Goal: Transaction & Acquisition: Obtain resource

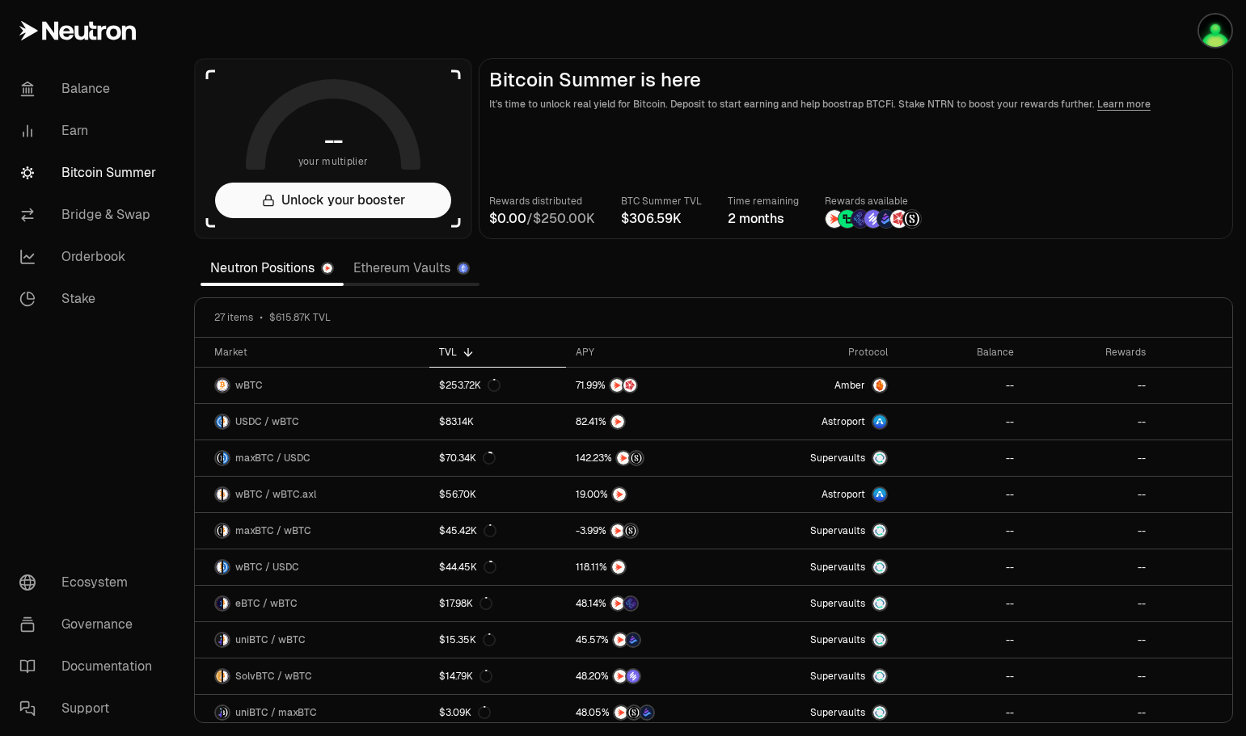
click at [1182, 133] on main "Bitcoin Summer is here It's time to unlock real yield for Bitcoin. Deposit to s…" at bounding box center [856, 148] width 754 height 181
click at [1214, 36] on img "button" at bounding box center [1215, 31] width 32 height 32
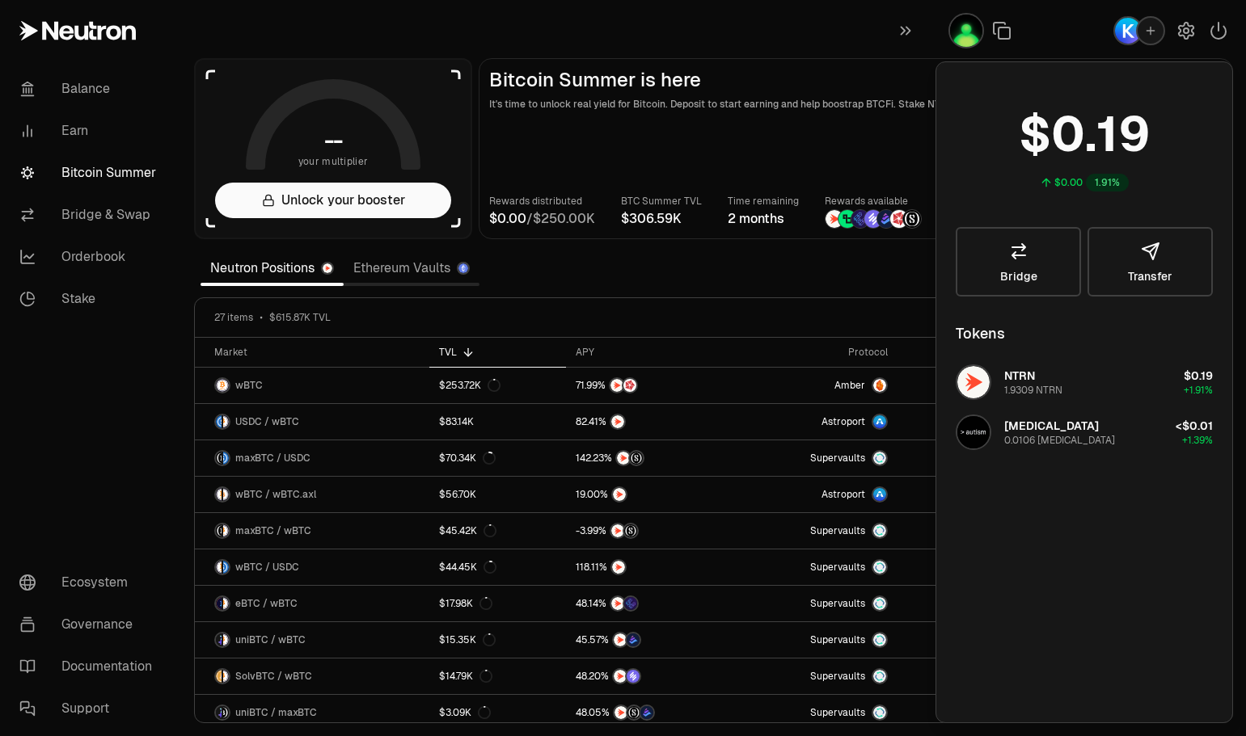
click at [441, 31] on section "-- your multiplier Unlock your booster Bitcoin Summer is here It's time to unlo…" at bounding box center [713, 368] width 1065 height 736
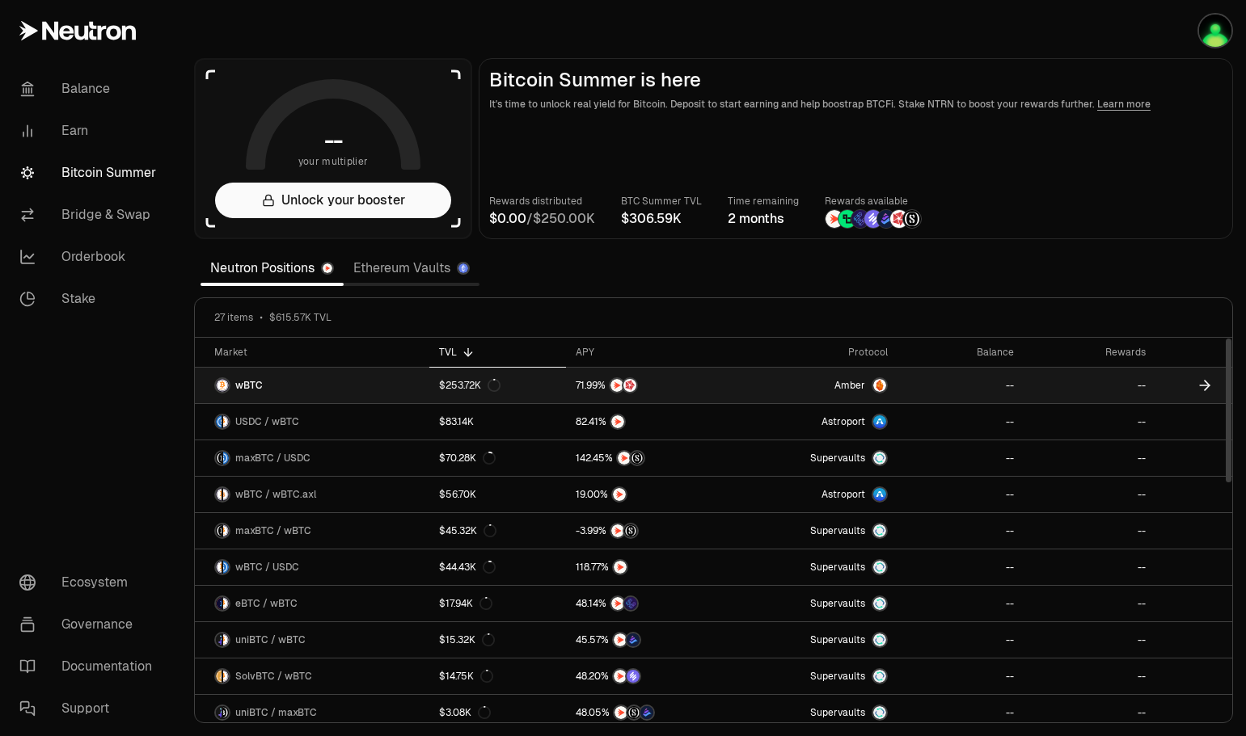
click at [457, 382] on div "$253.72K" at bounding box center [469, 385] width 61 height 13
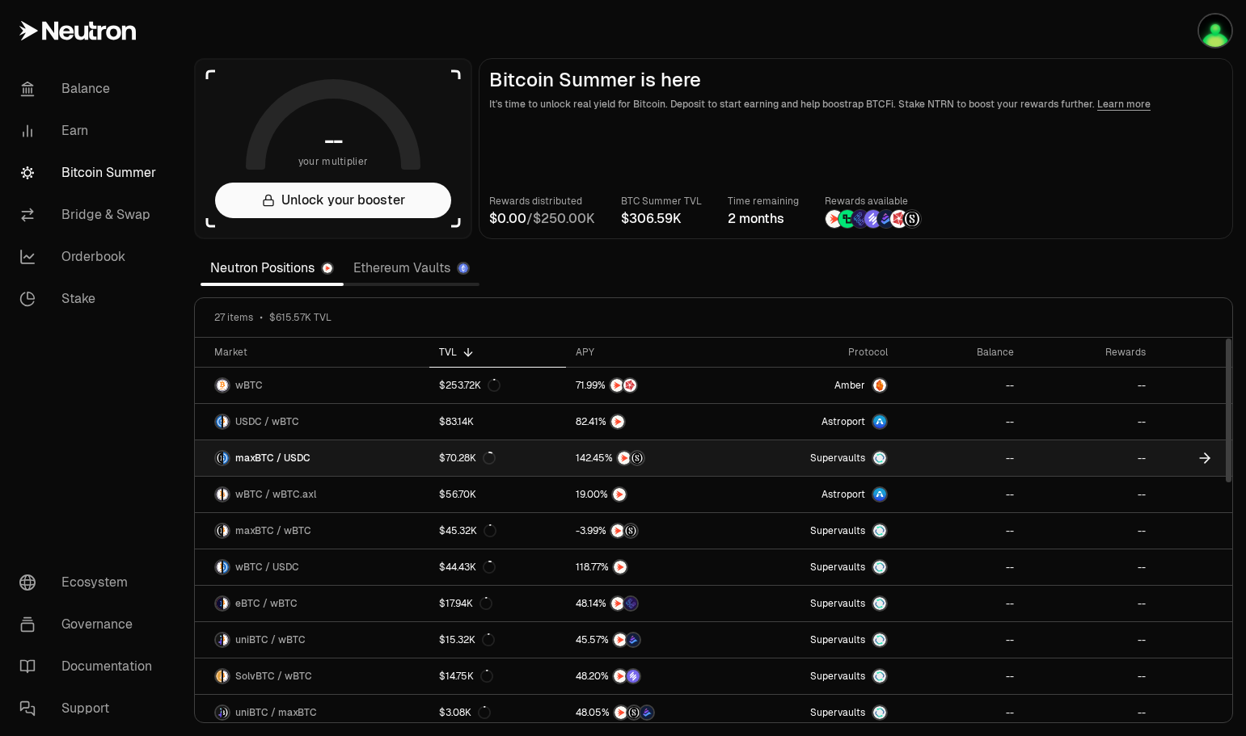
click at [1203, 453] on icon at bounding box center [1205, 458] width 16 height 16
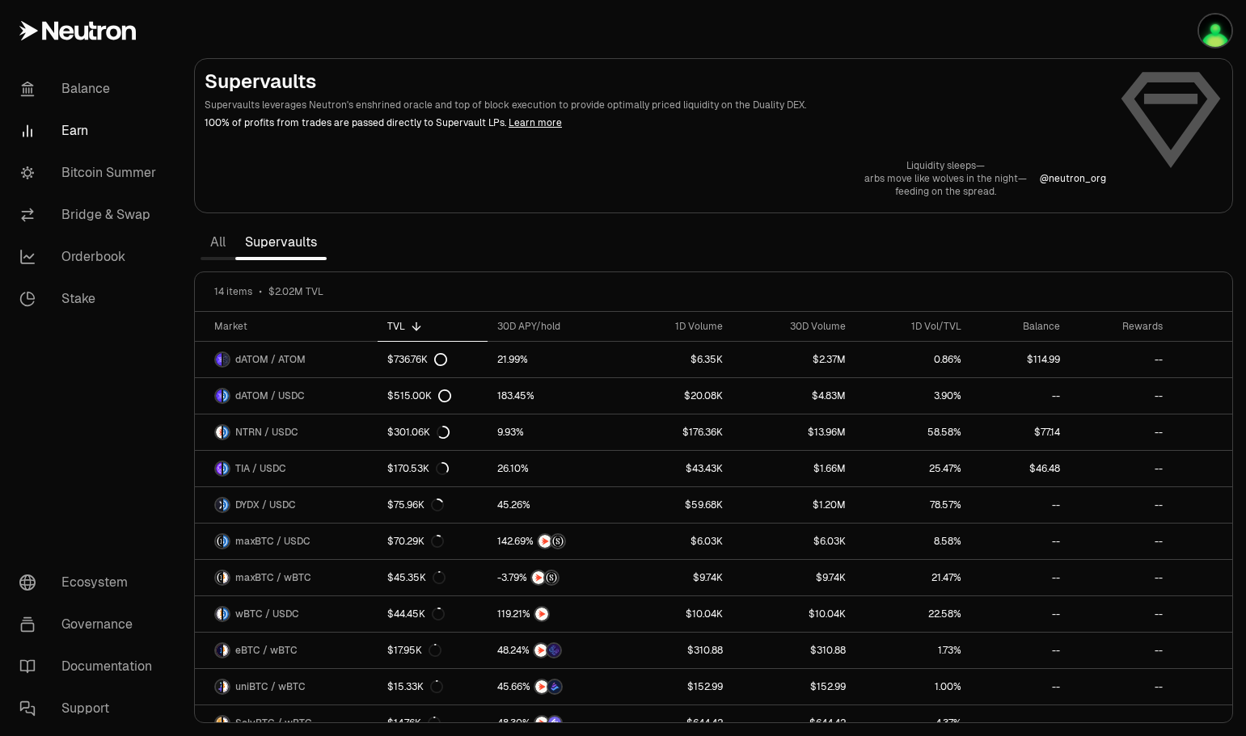
click at [75, 171] on link "Bitcoin Summer" at bounding box center [90, 173] width 168 height 42
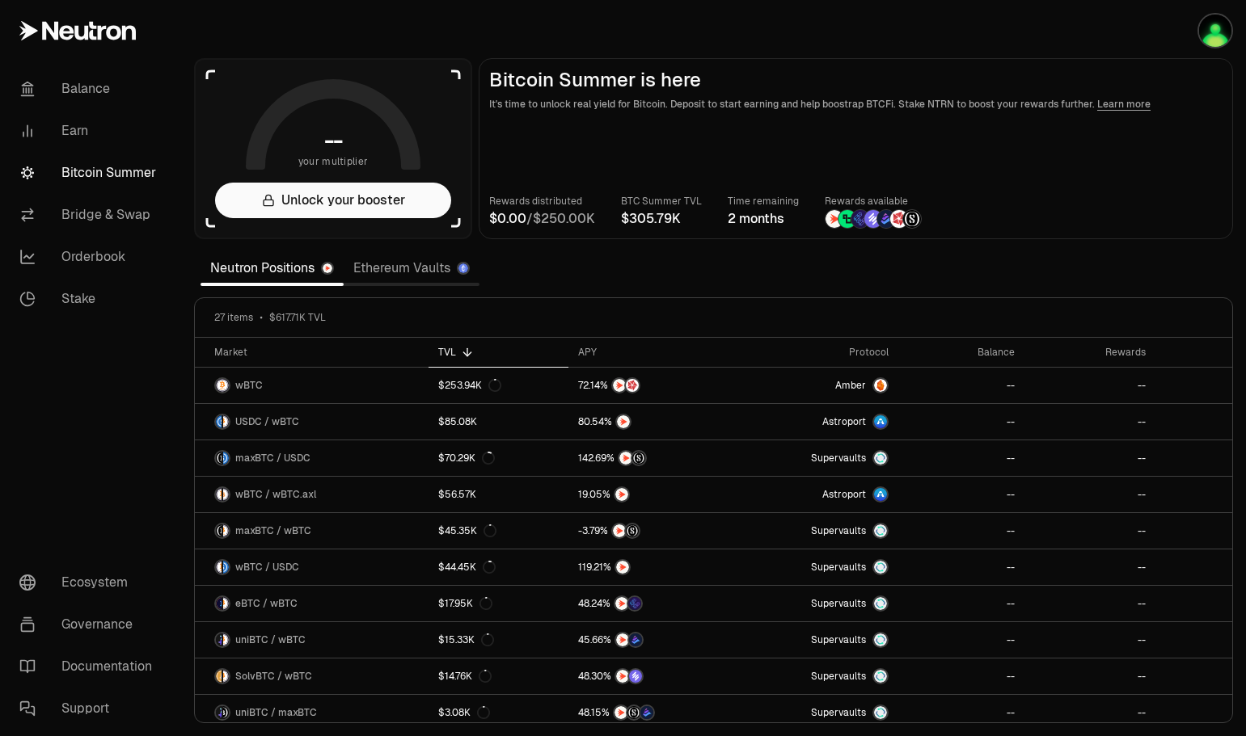
click at [345, 202] on button "Unlock your booster" at bounding box center [333, 201] width 236 height 36
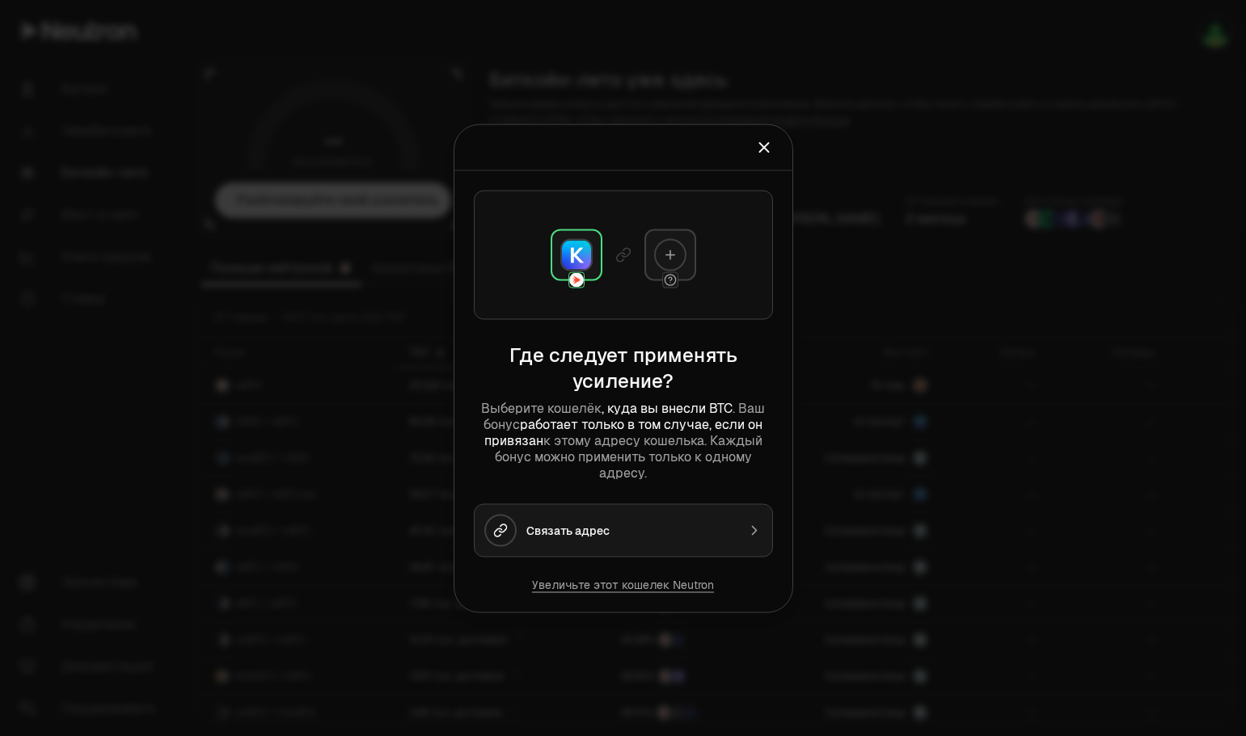
click at [679, 523] on div "Связать адрес" at bounding box center [631, 530] width 210 height 16
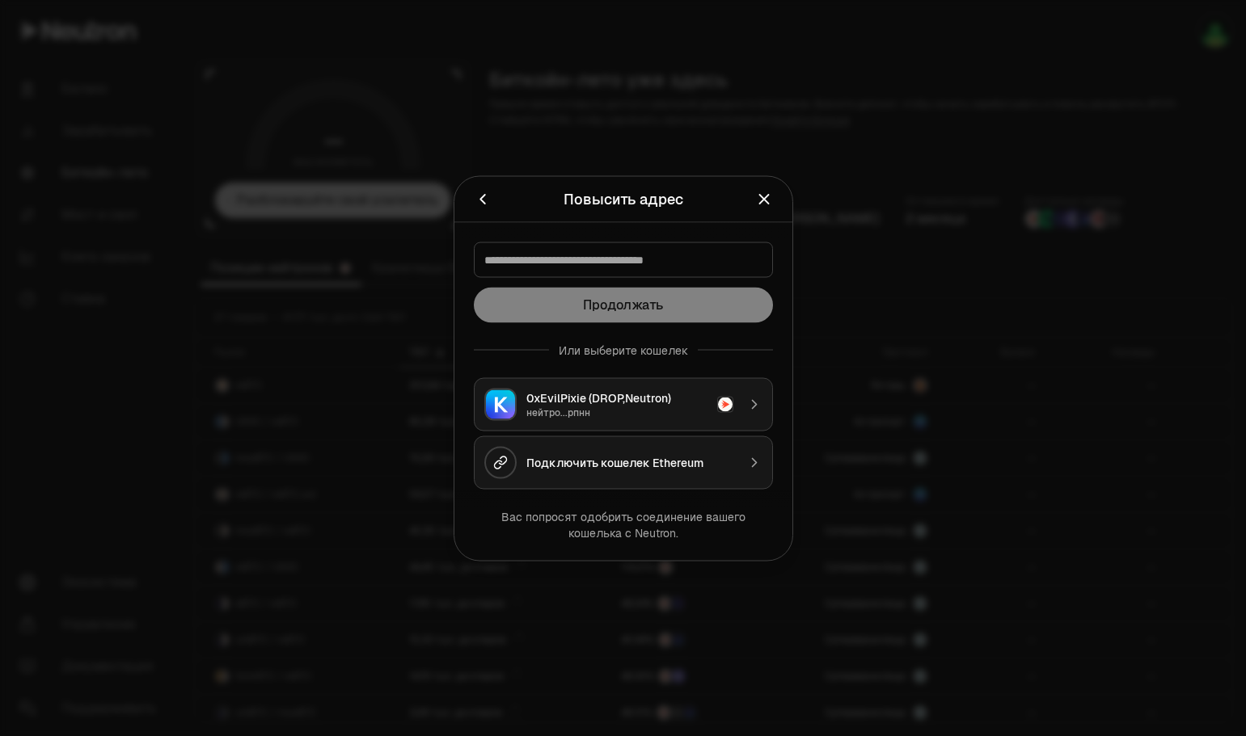
click at [606, 412] on div "нейтро...рпнн" at bounding box center [616, 412] width 181 height 13
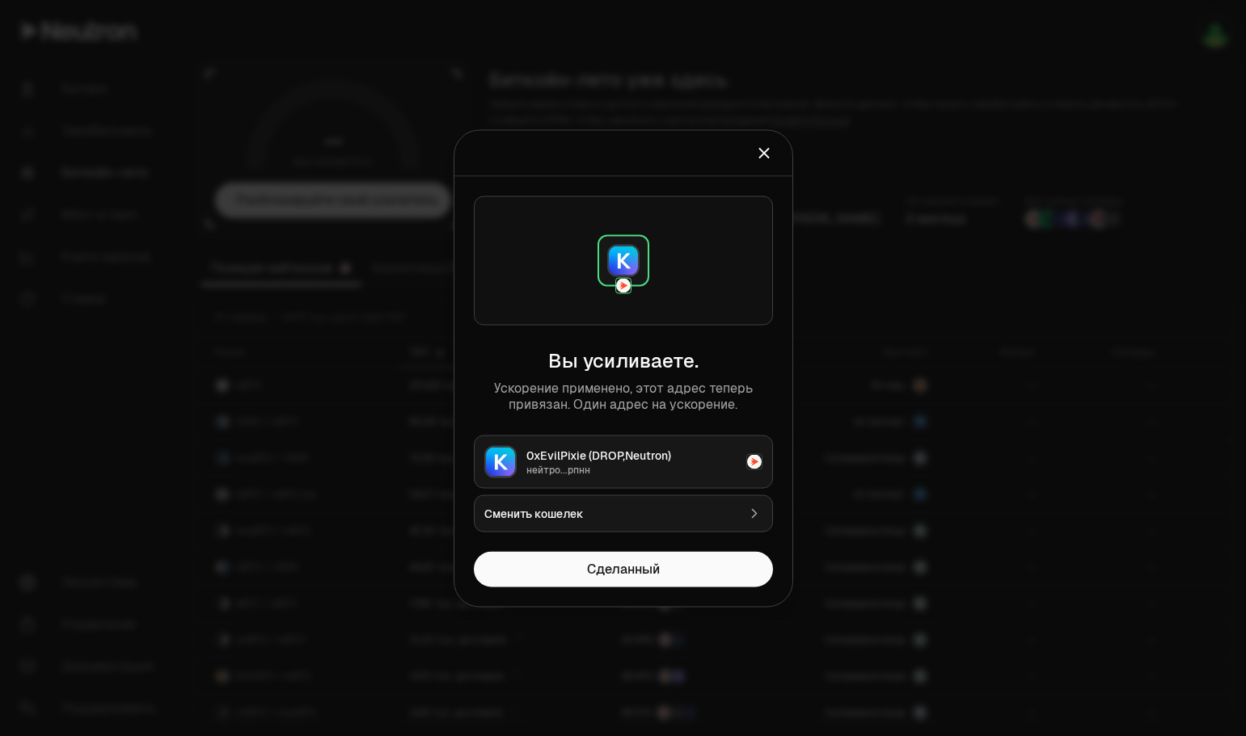
click at [558, 572] on button "Сделанный" at bounding box center [623, 569] width 299 height 36
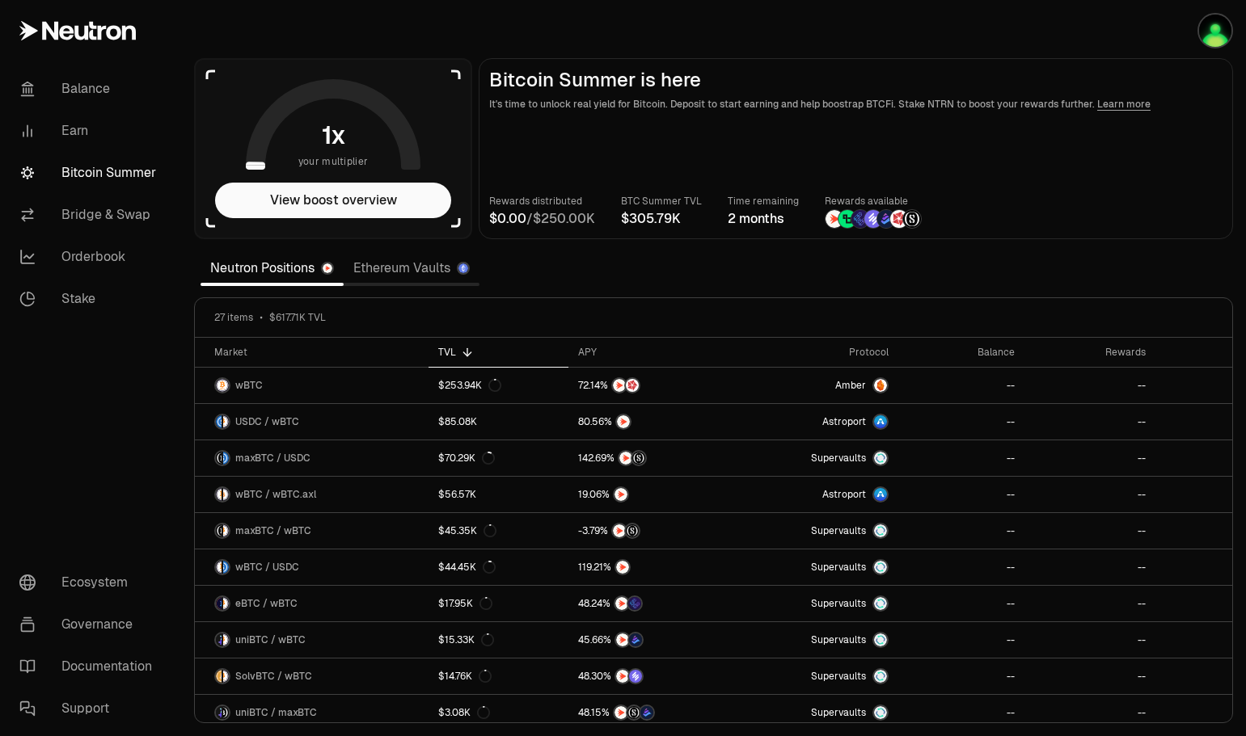
click at [338, 198] on button "View boost overview" at bounding box center [333, 201] width 236 height 36
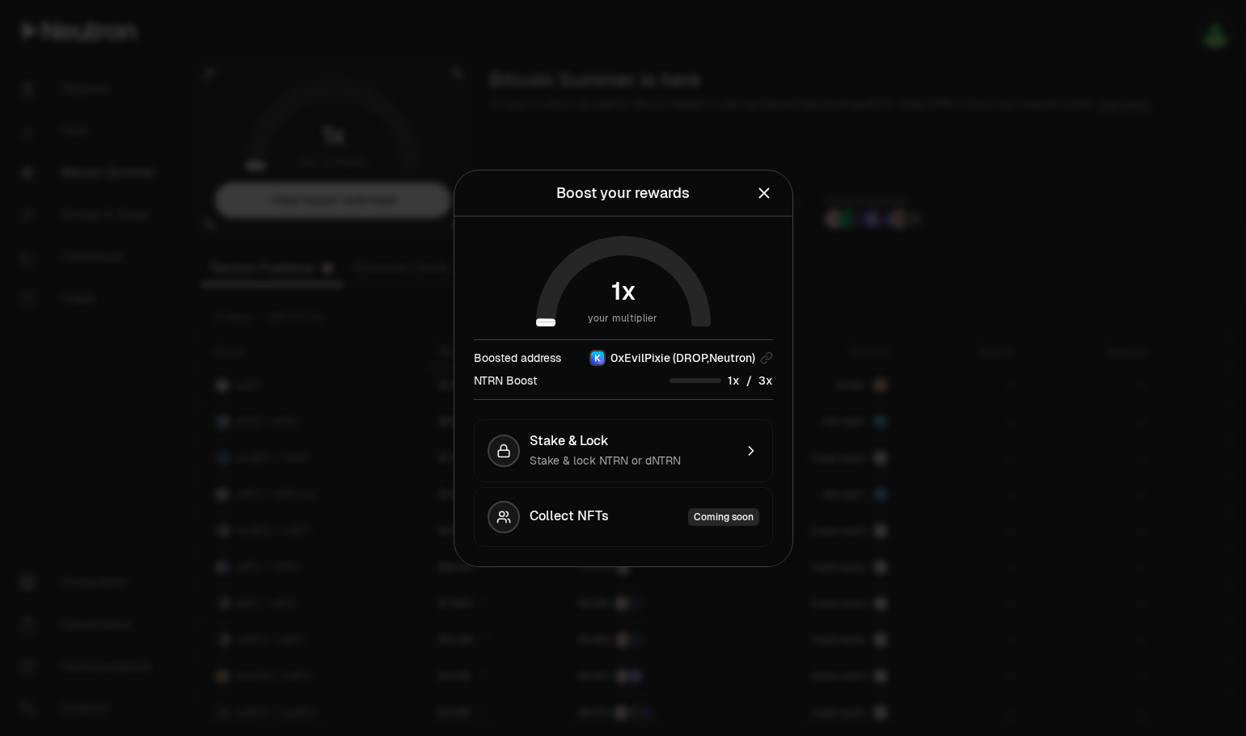
click at [762, 195] on icon "Close" at bounding box center [763, 193] width 11 height 11
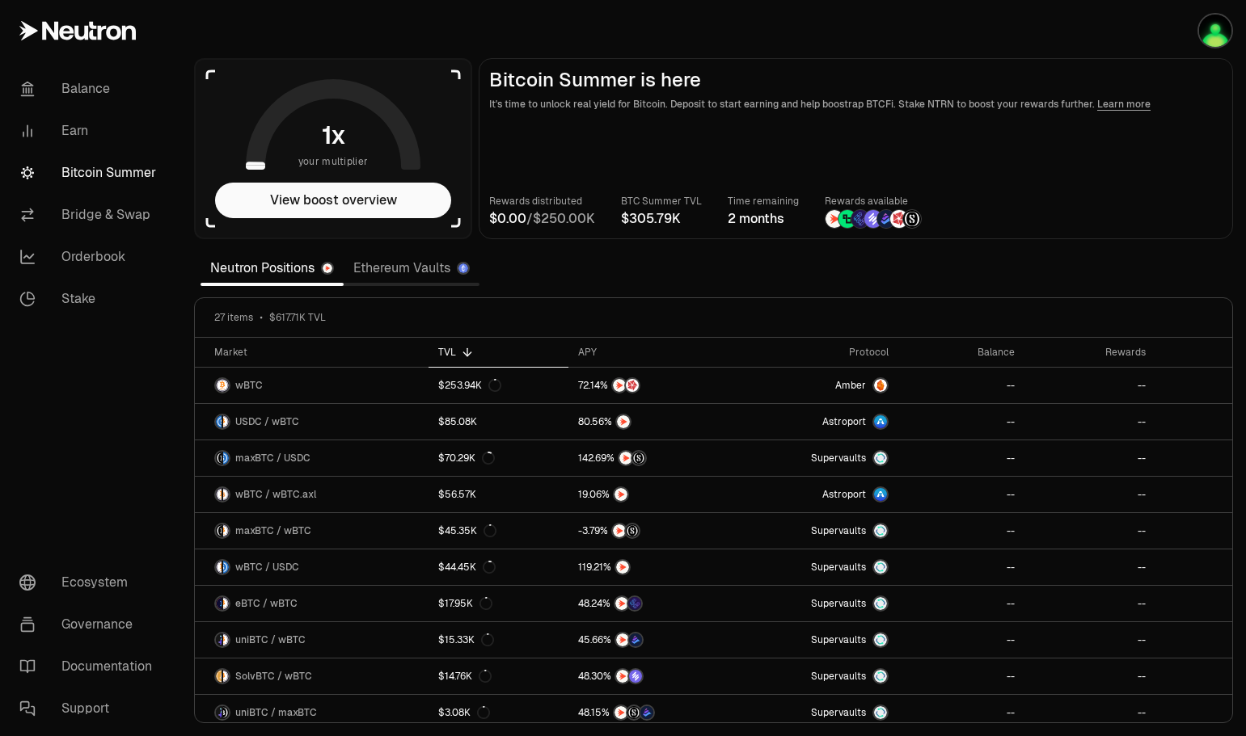
click at [61, 129] on link "Earn" at bounding box center [90, 131] width 168 height 42
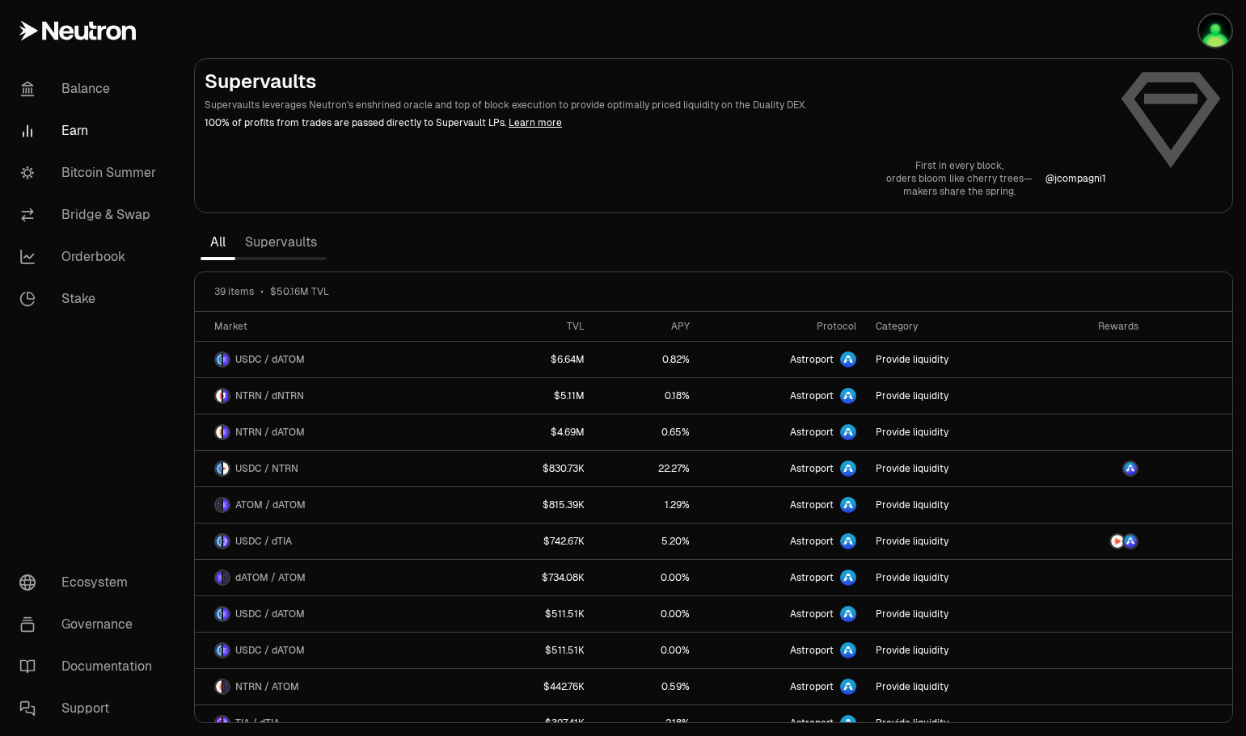
click at [304, 253] on link "Supervaults" at bounding box center [280, 242] width 91 height 32
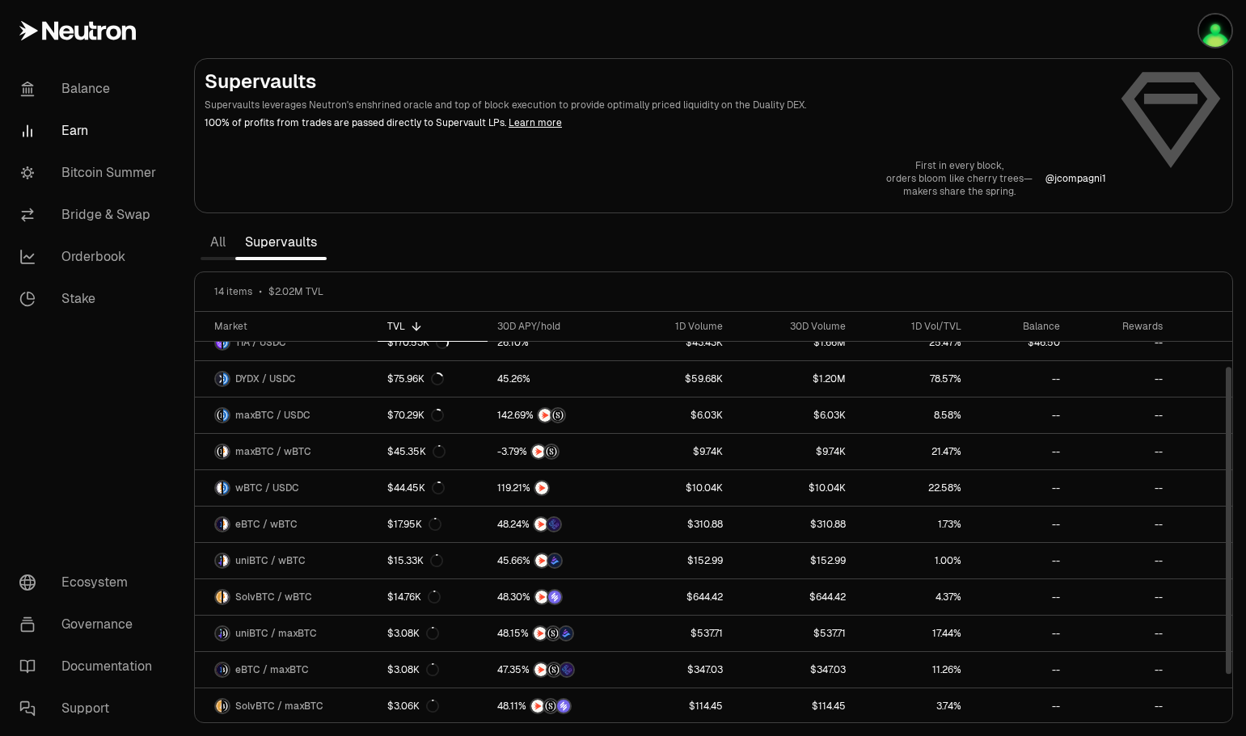
scroll to position [128, 0]
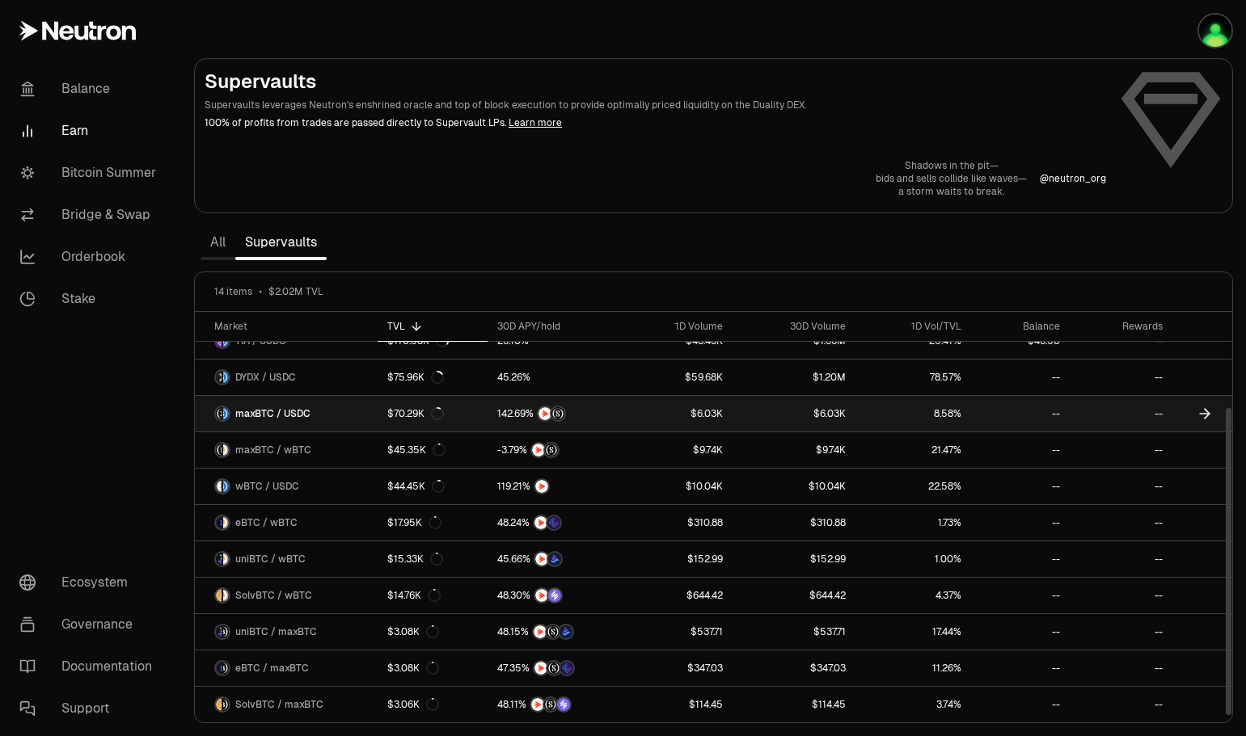
click at [1197, 412] on icon at bounding box center [1205, 414] width 16 height 16
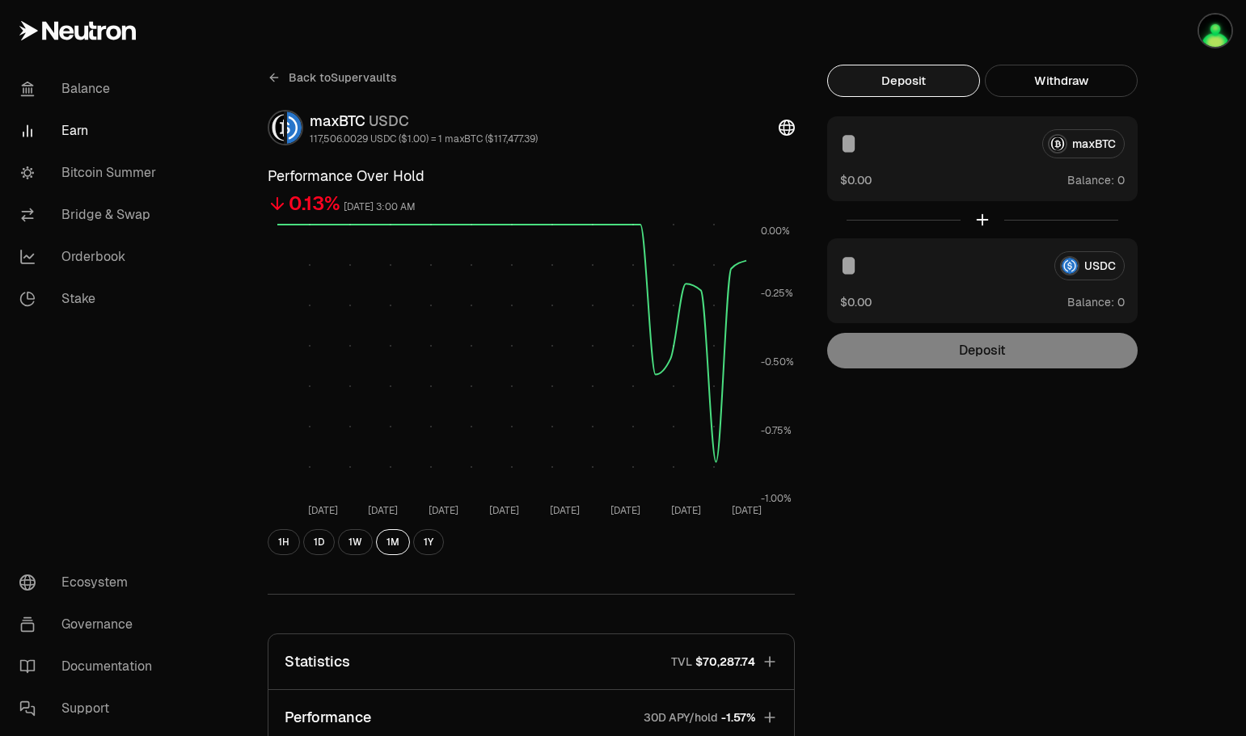
click at [276, 78] on icon at bounding box center [274, 77] width 13 height 13
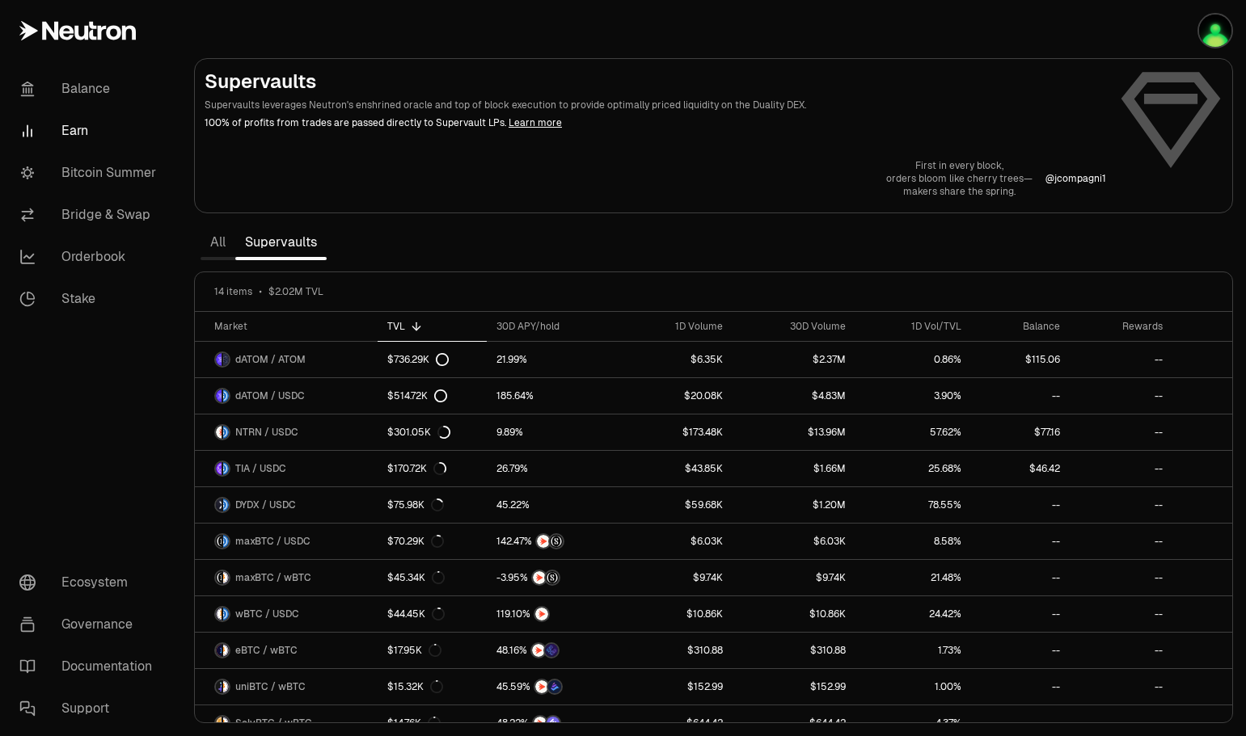
click at [111, 167] on link "Bitcoin Summer" at bounding box center [90, 173] width 168 height 42
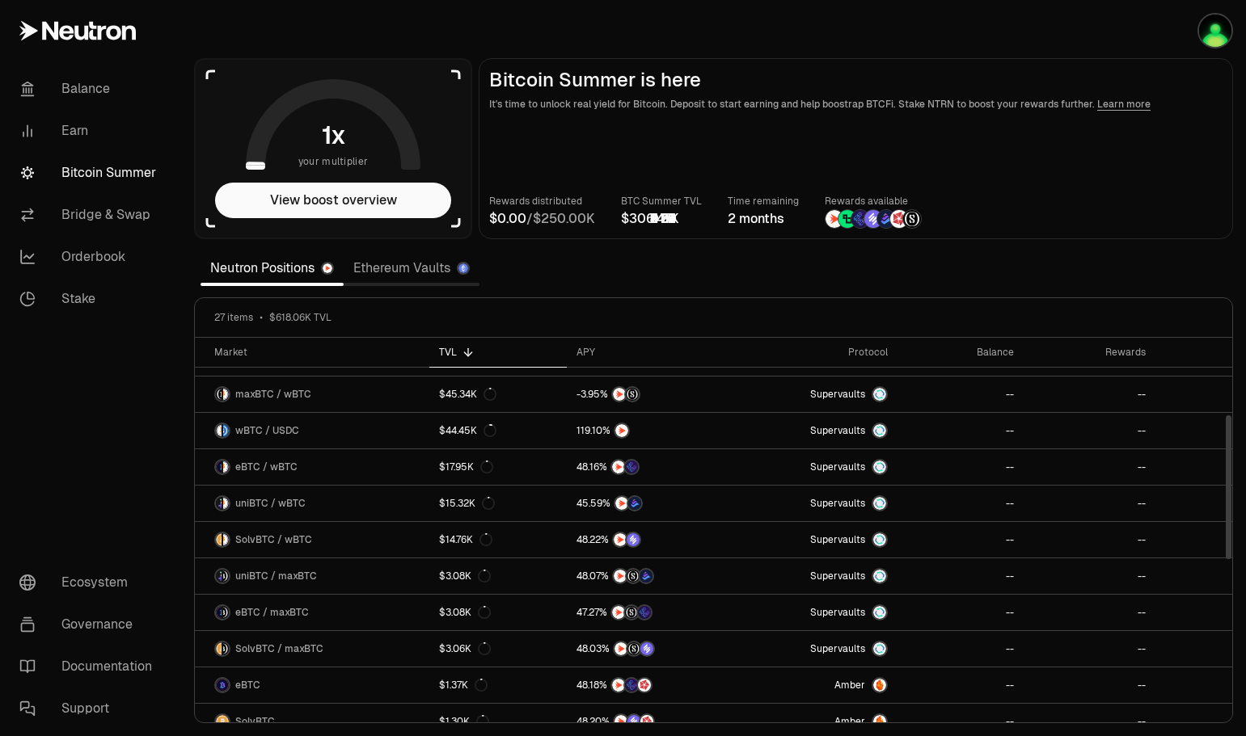
scroll to position [243, 0]
